Goal: Find specific page/section: Find specific page/section

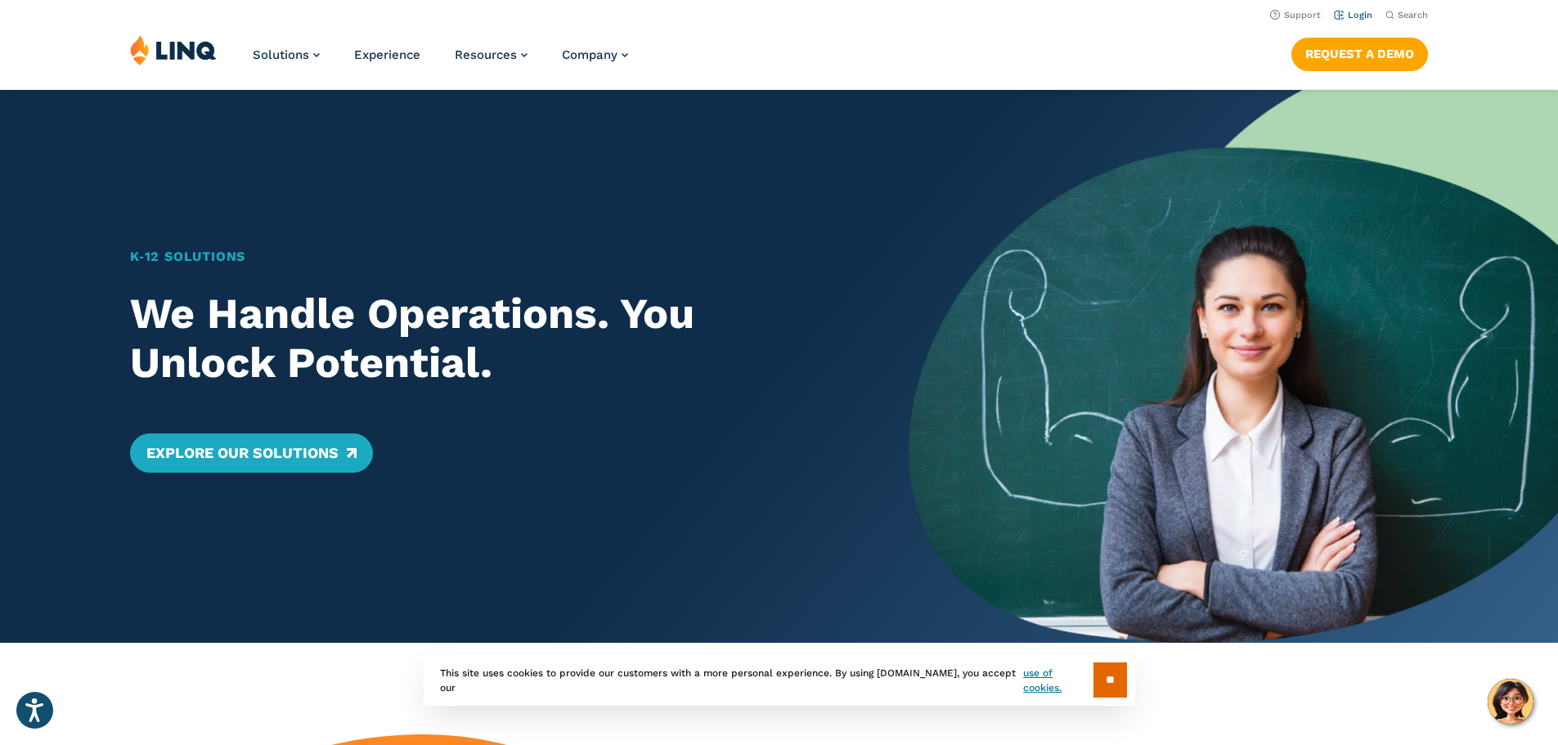
click at [1351, 14] on link "Login" at bounding box center [1353, 15] width 38 height 11
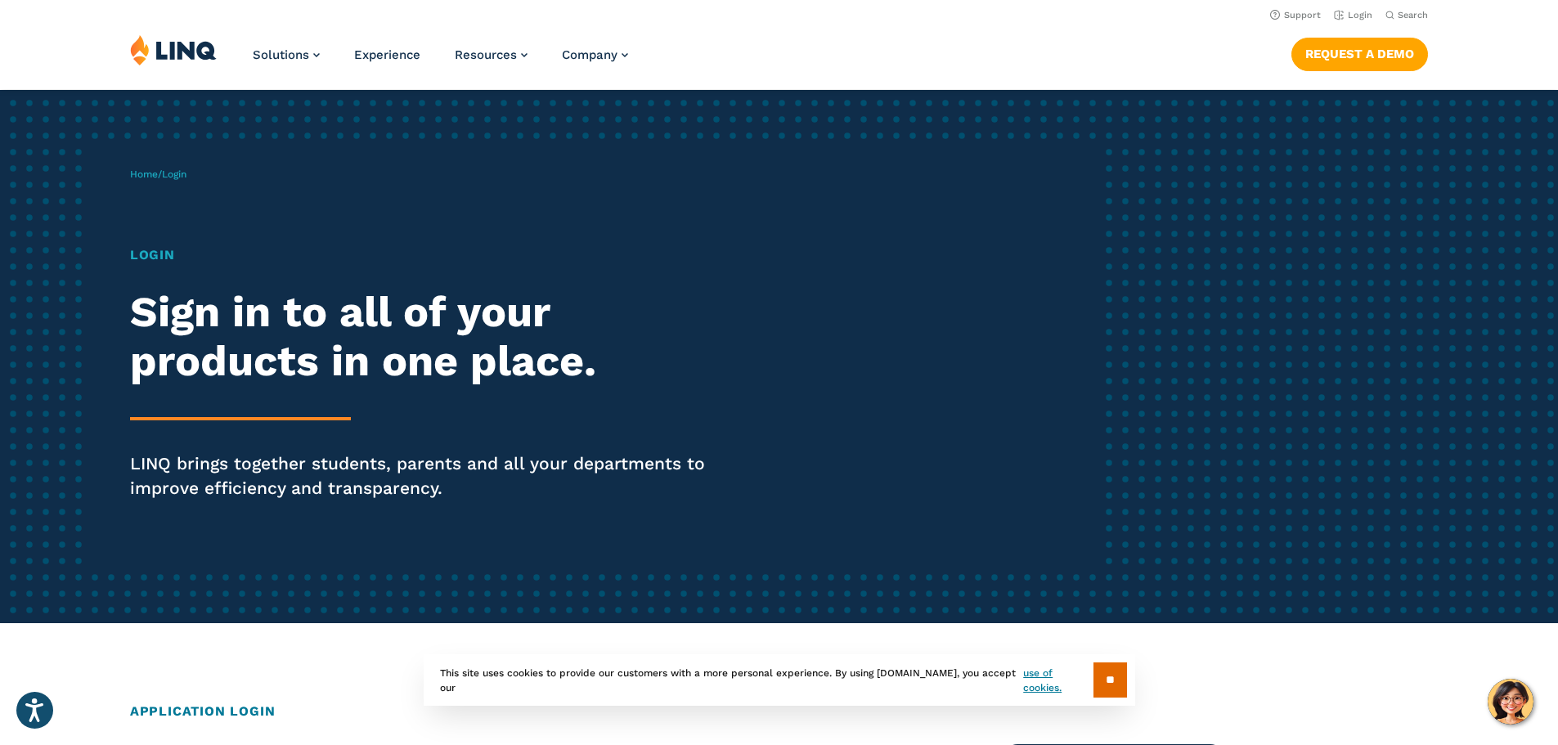
click at [159, 247] on h1 "Login" at bounding box center [430, 255] width 600 height 20
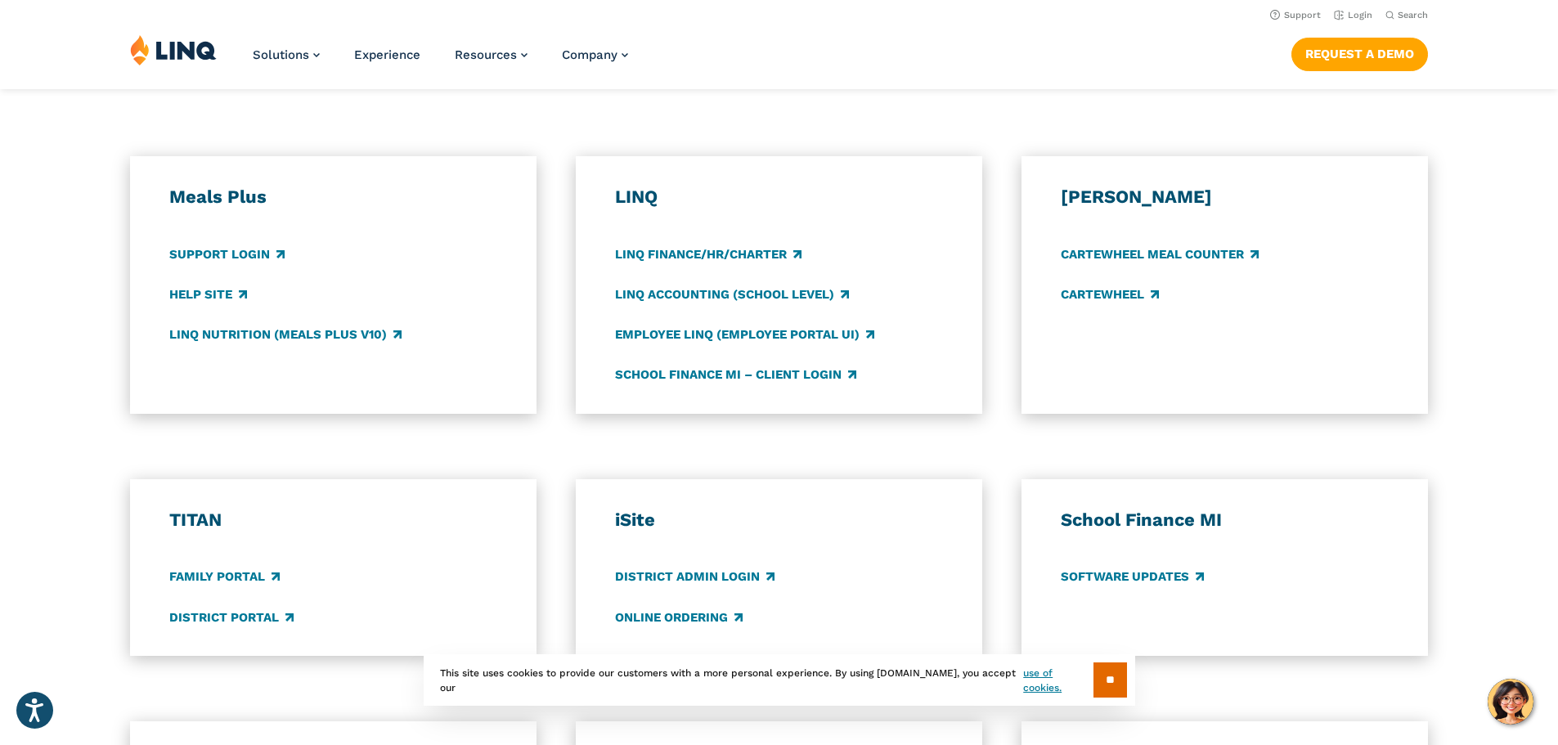
scroll to position [736, 0]
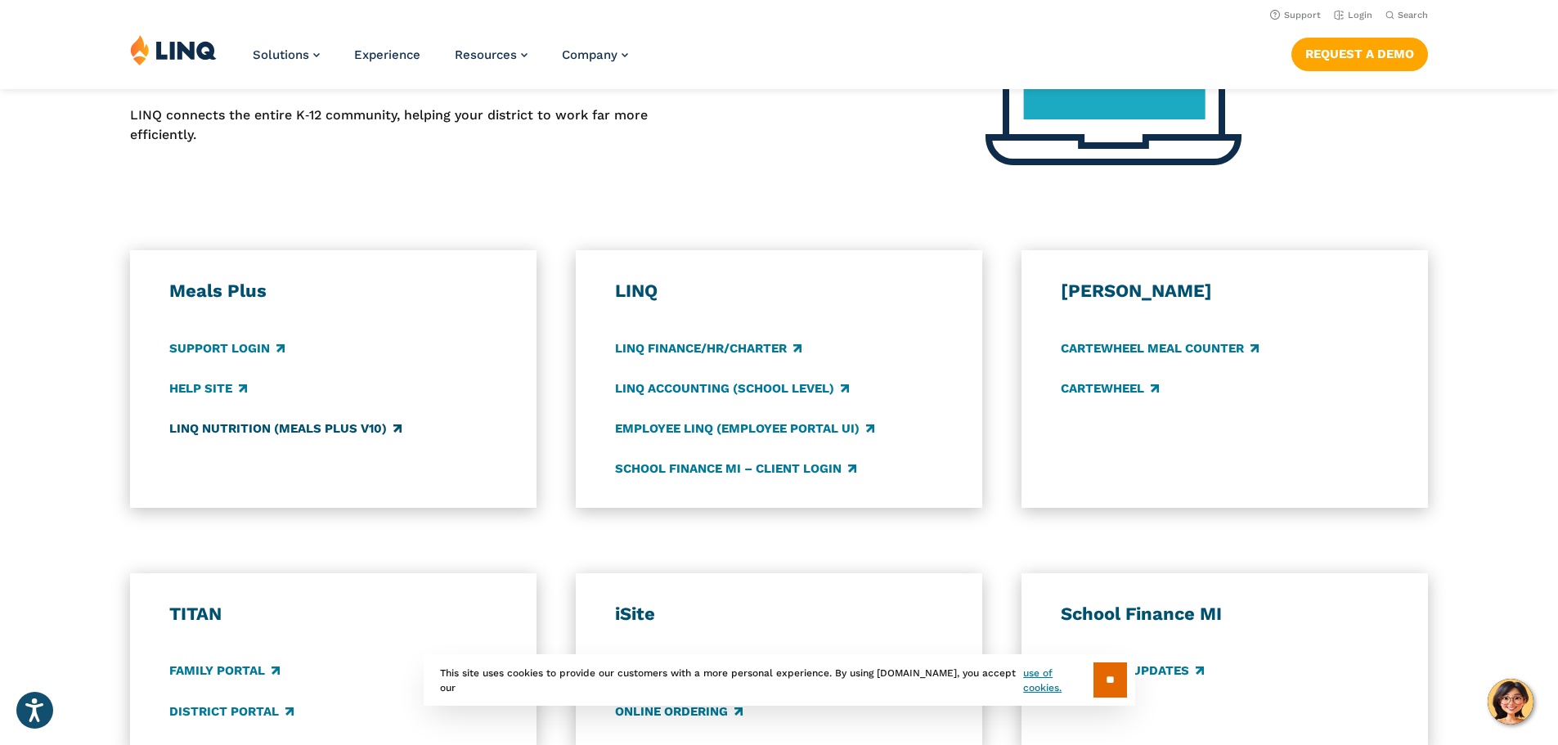
click at [292, 432] on link "LINQ Nutrition (Meals Plus v10)" at bounding box center [285, 429] width 232 height 18
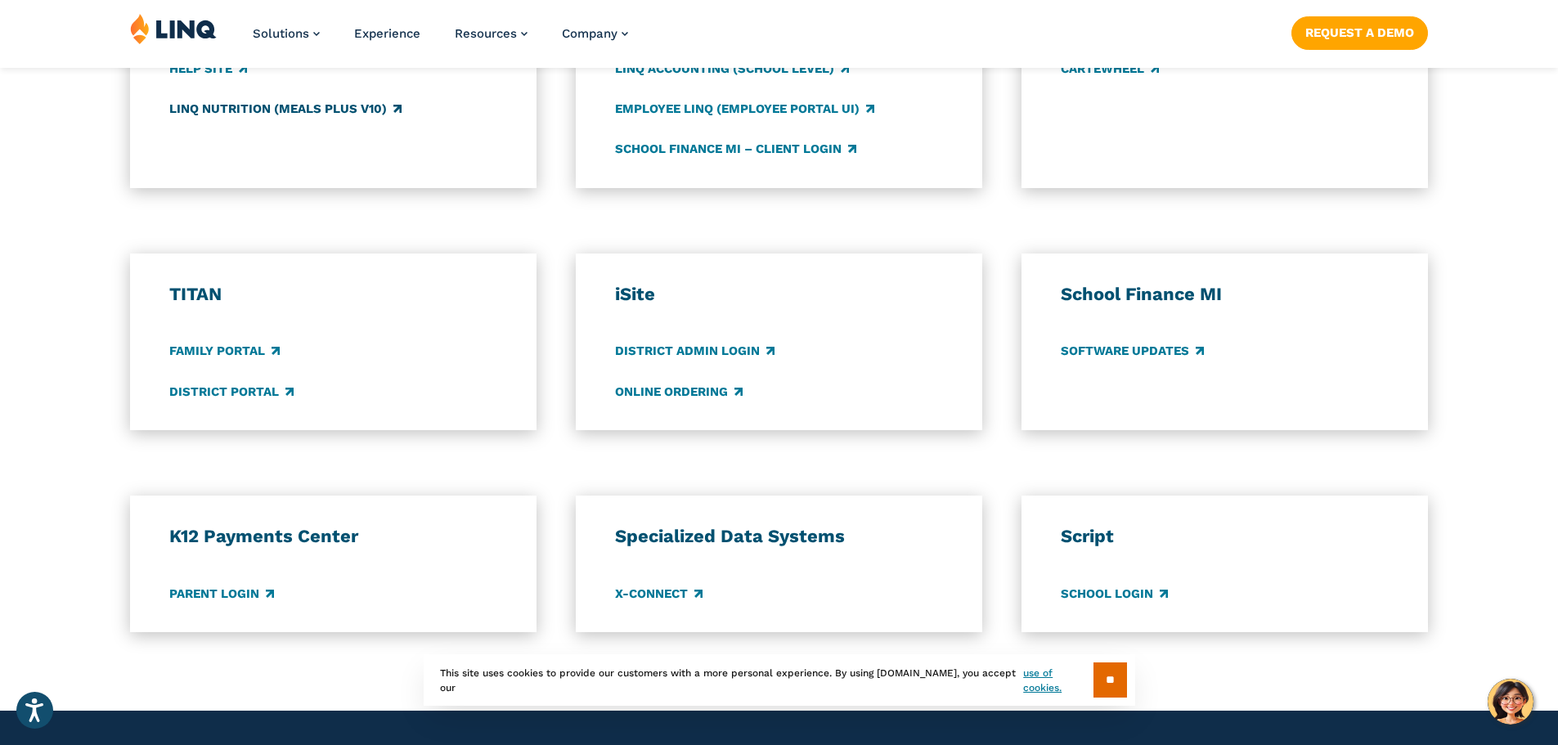
scroll to position [1063, 0]
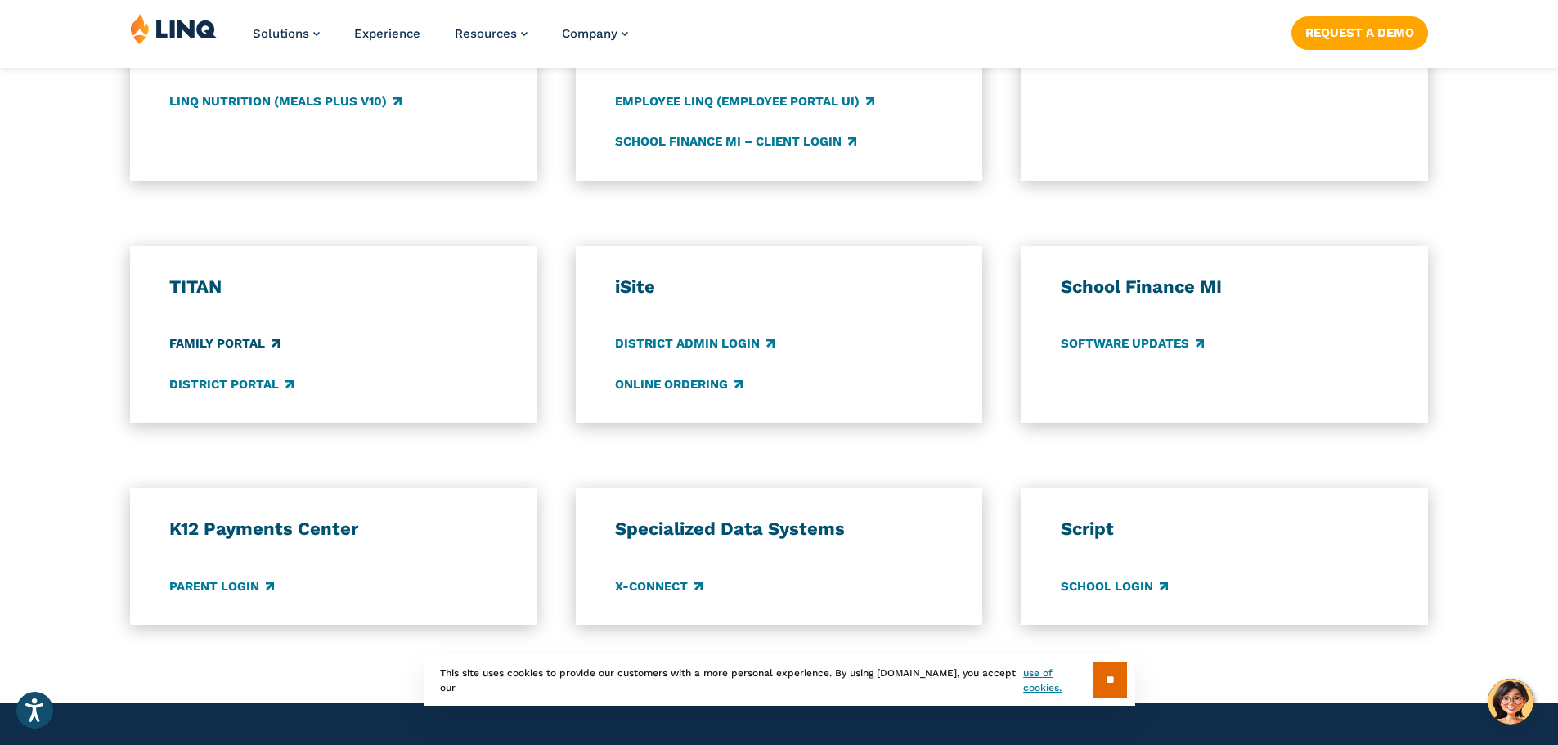
click at [251, 342] on link "Family Portal" at bounding box center [224, 344] width 110 height 18
